Goal: Answer question/provide support

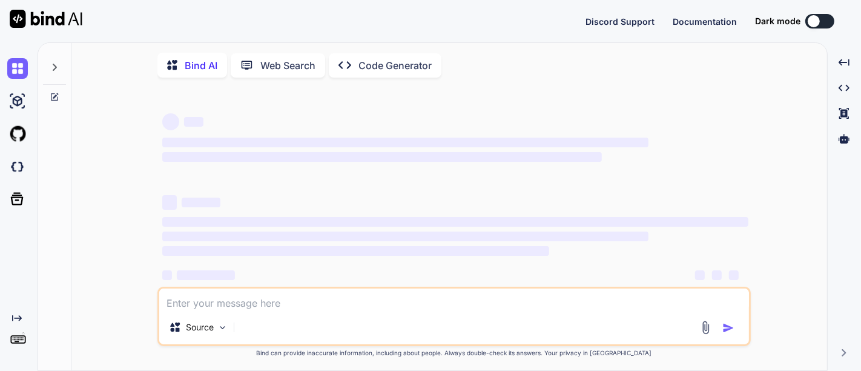
type textarea "x"
type textarea "sa"
type textarea "x"
type textarea "s"
type textarea "x"
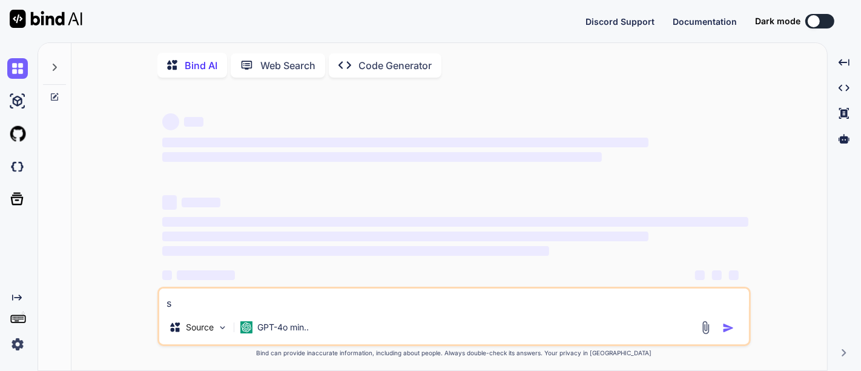
type textarea "x"
type textarea "class Solution { public static int removeDuplicates(int[] nums) { Set<Integer> …"
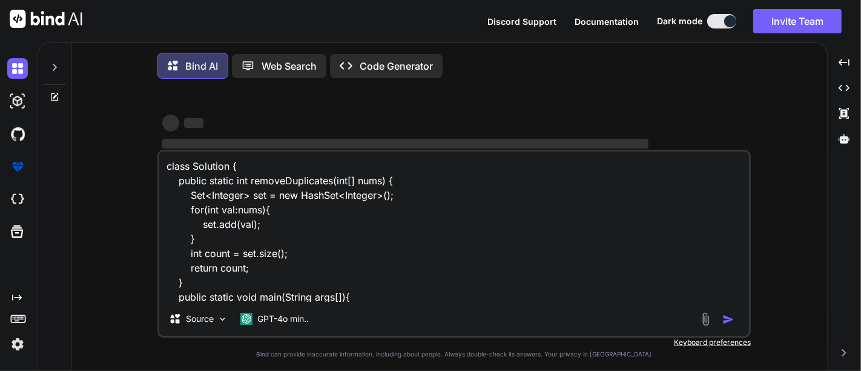
scroll to position [45, 0]
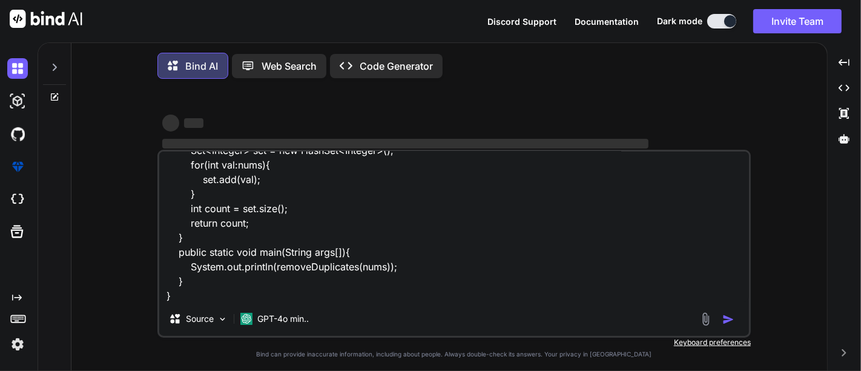
type textarea "x"
type textarea "class Solution { public static int removeDuplicates(int[] nums) { Set<Integer> …"
type textarea "x"
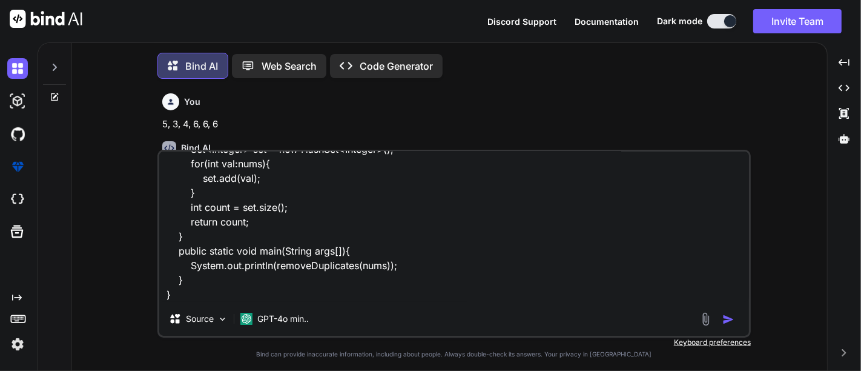
type textarea "class Solution { public static int removeDuplicates(int[] nums) { Set<Integer> …"
type textarea "x"
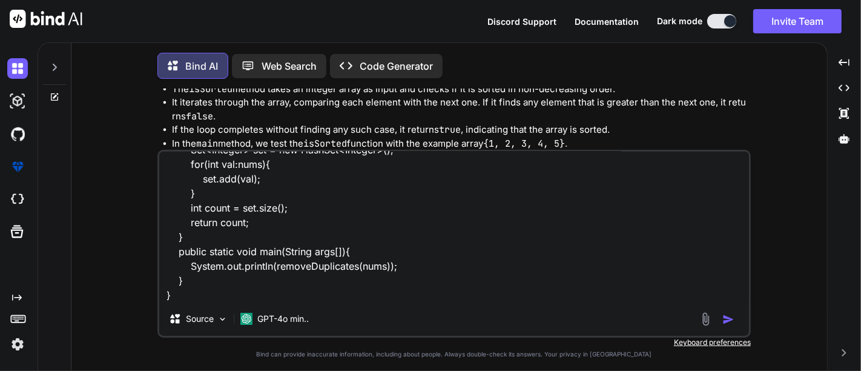
scroll to position [2394, 0]
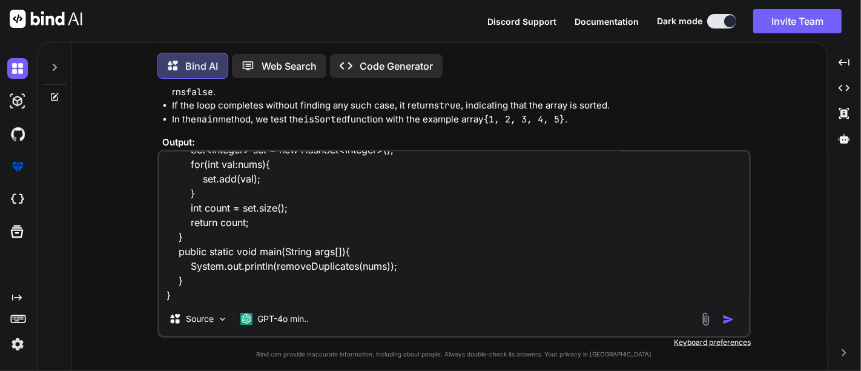
type textarea "class Solution { public static int removeDuplicates(int[] nums) { Set<Integer> …"
click at [723, 321] on img "button" at bounding box center [729, 319] width 12 height 12
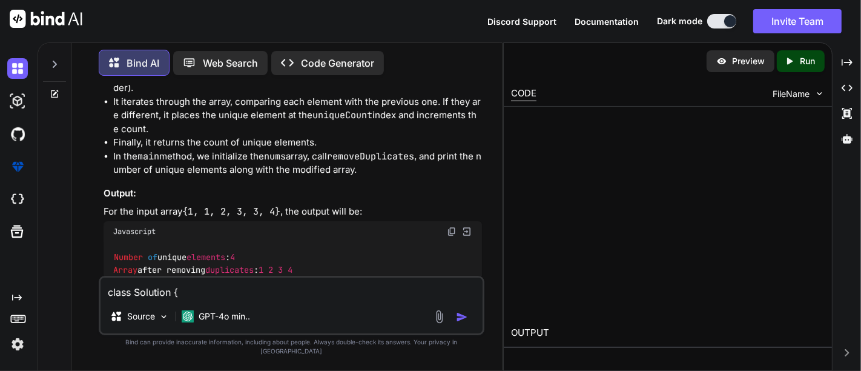
scroll to position [4241, 0]
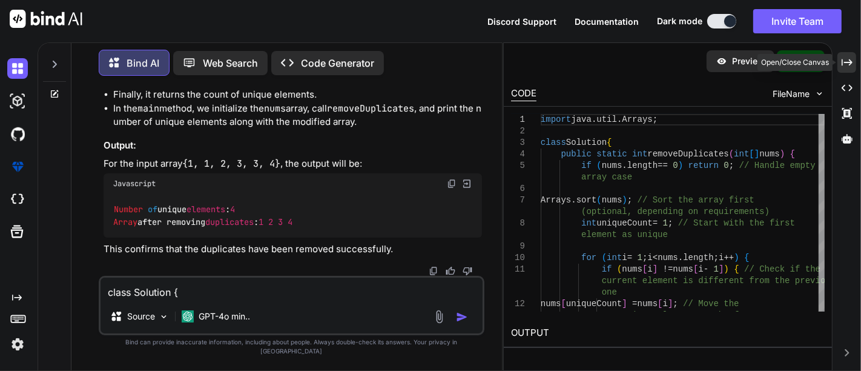
click at [843, 57] on icon "Created with Pixso." at bounding box center [847, 62] width 11 height 11
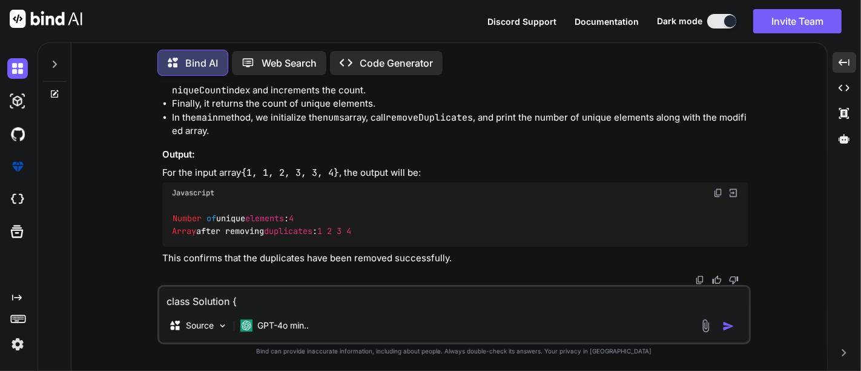
scroll to position [3150, 0]
copy code "import java.util.Arrays;"
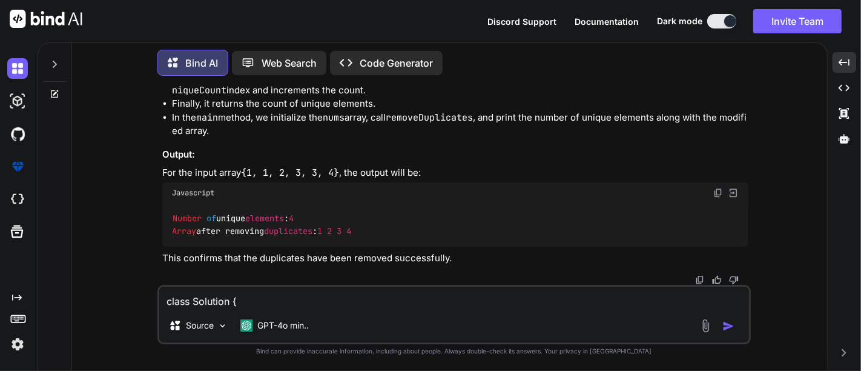
scroll to position [3461, 0]
copy code "int [] nums = { 1 , 1 , 2 , 3 , 3 , 4 }; // Example array"
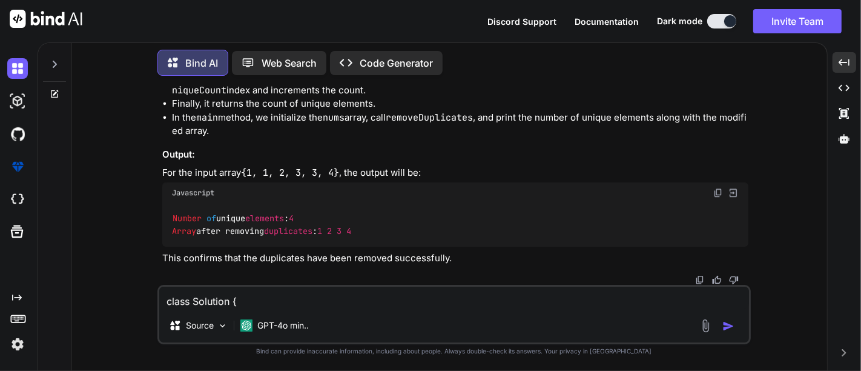
scroll to position [3321, 0]
